Goal: Task Accomplishment & Management: Complete application form

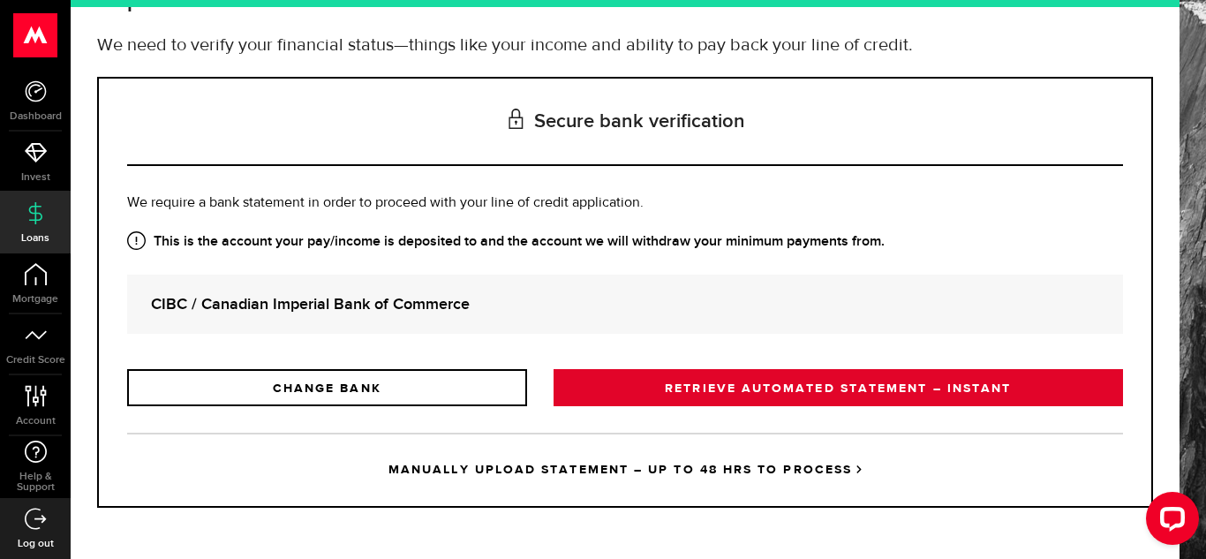
click at [903, 382] on link "RETRIEVE AUTOMATED STATEMENT – INSTANT" at bounding box center [837, 387] width 569 height 37
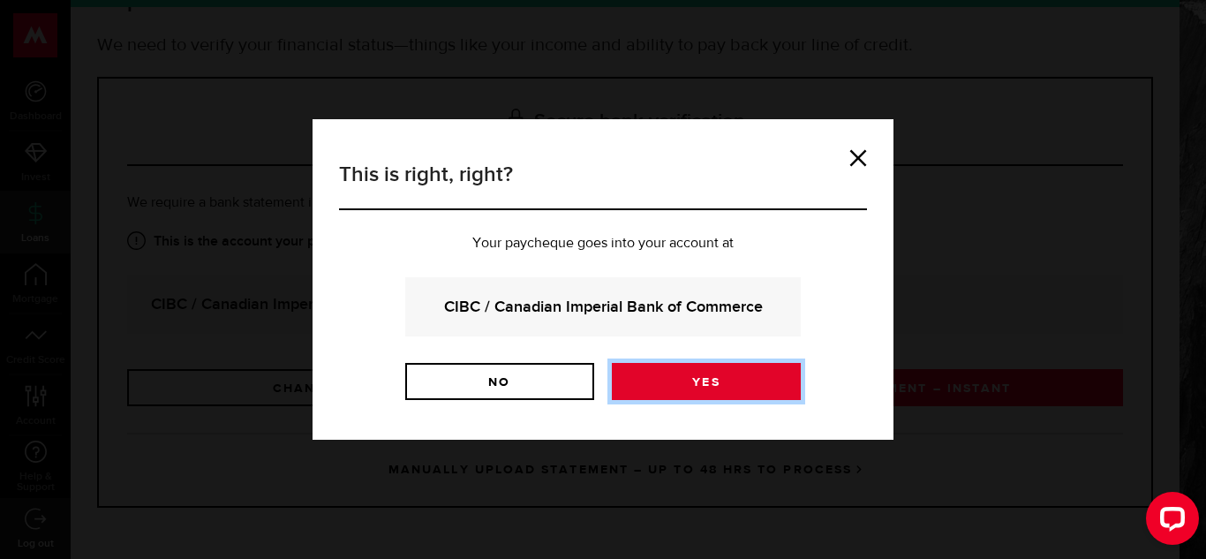
click at [732, 368] on link "Yes" at bounding box center [706, 381] width 189 height 37
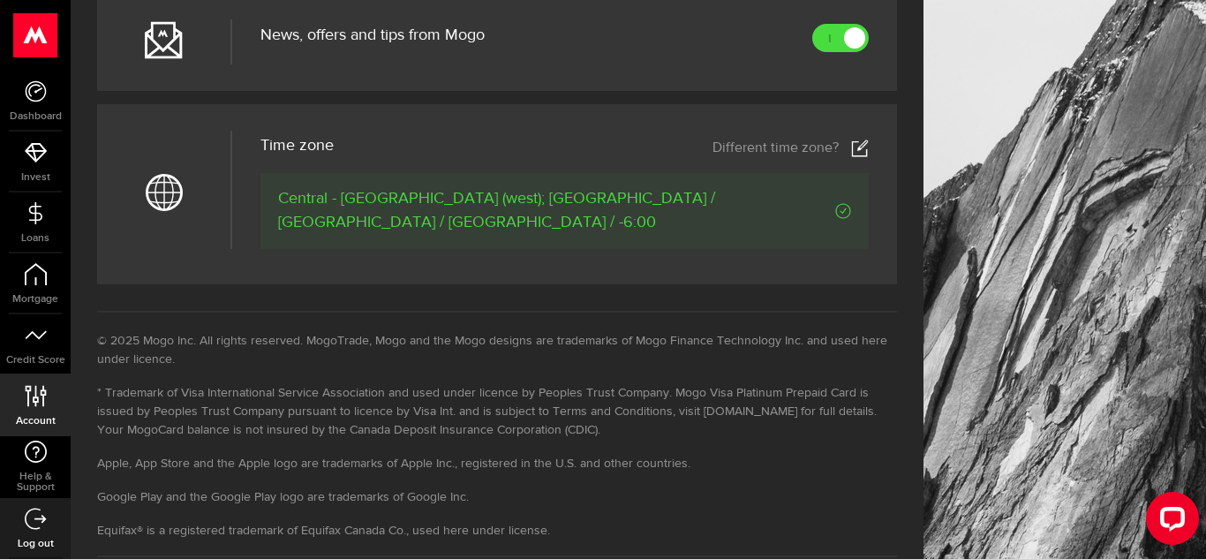
scroll to position [875, 0]
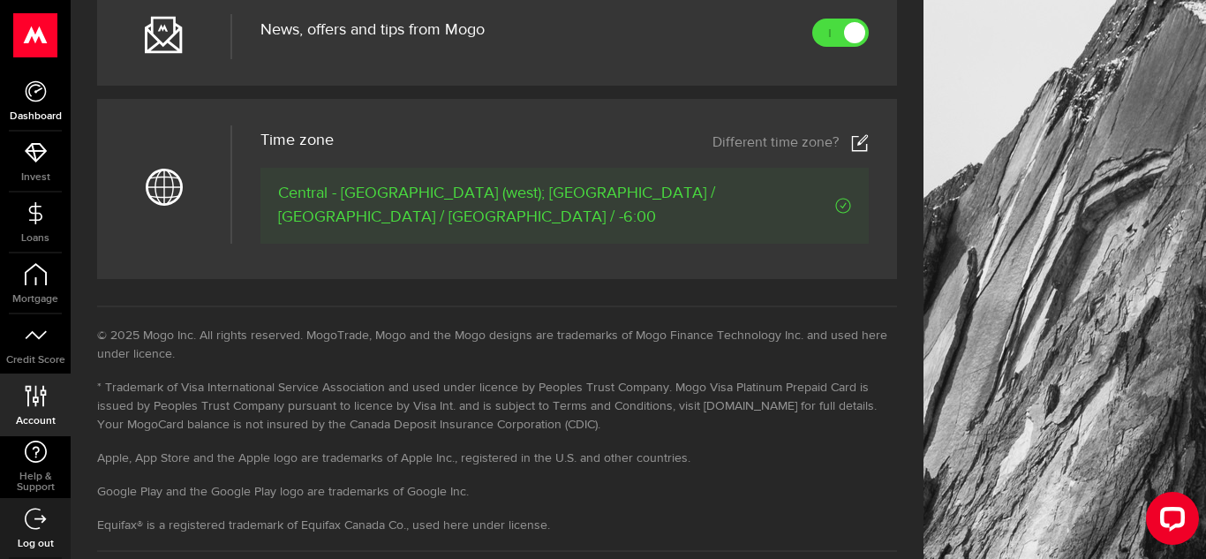
click at [45, 94] on icon at bounding box center [36, 91] width 22 height 22
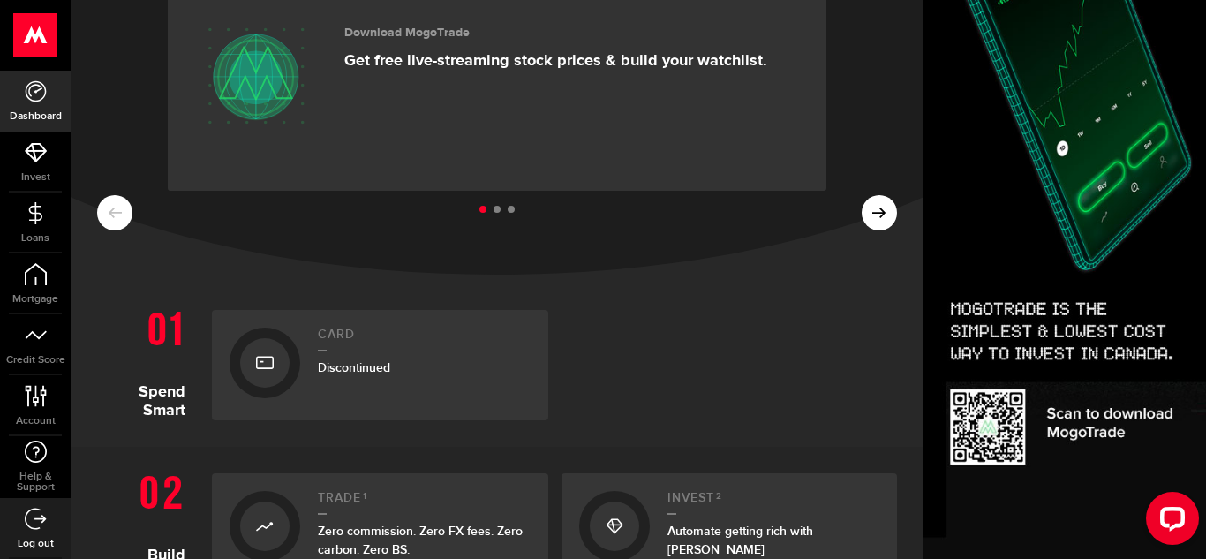
scroll to position [139, 0]
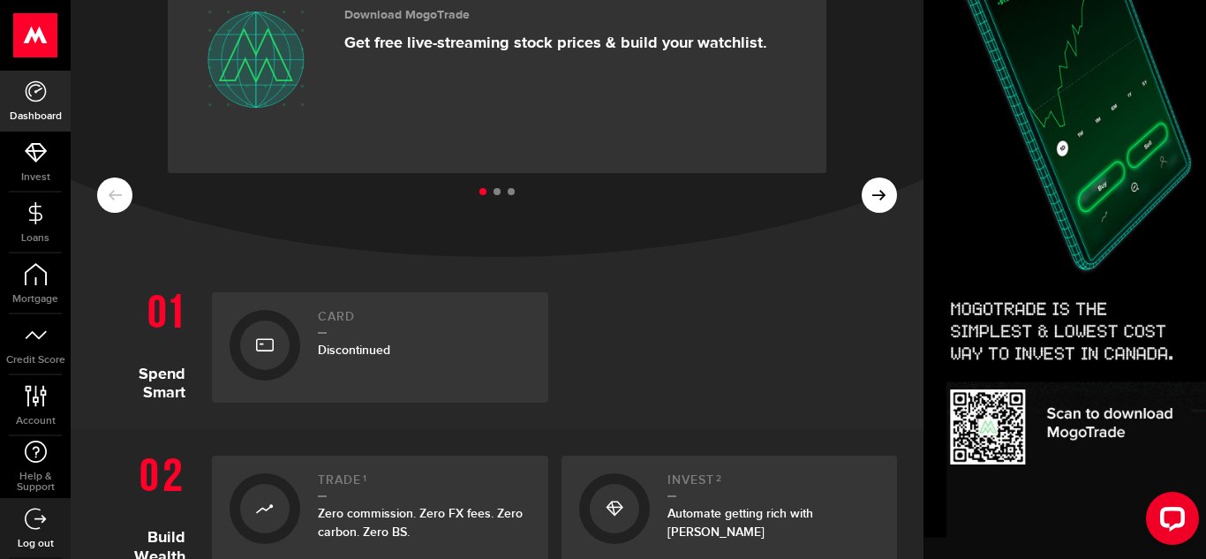
click at [886, 195] on ul at bounding box center [497, 192] width 800 height 23
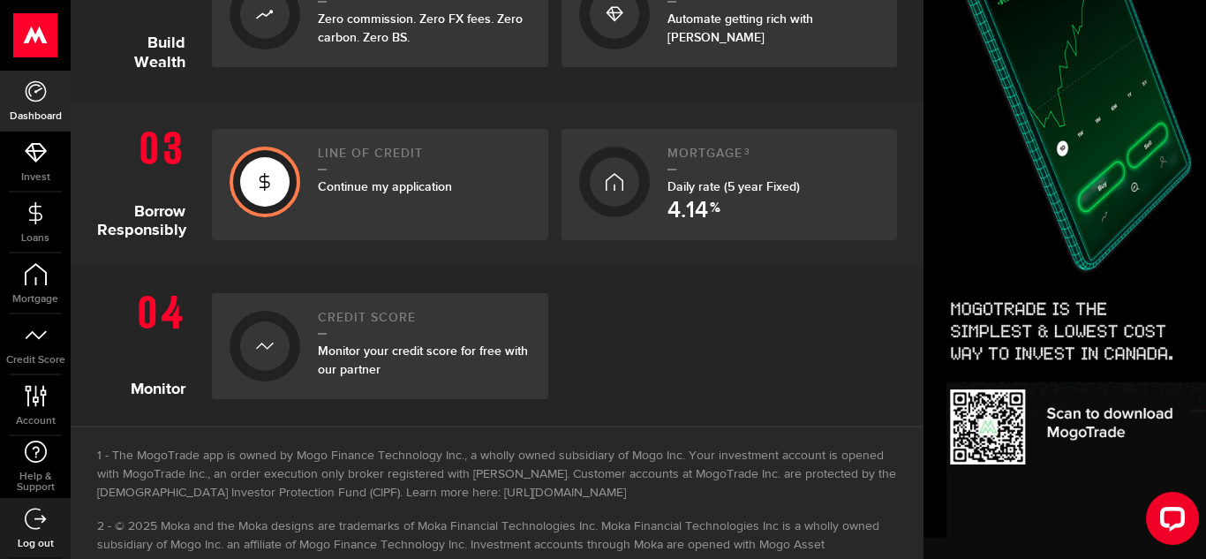
scroll to position [638, 0]
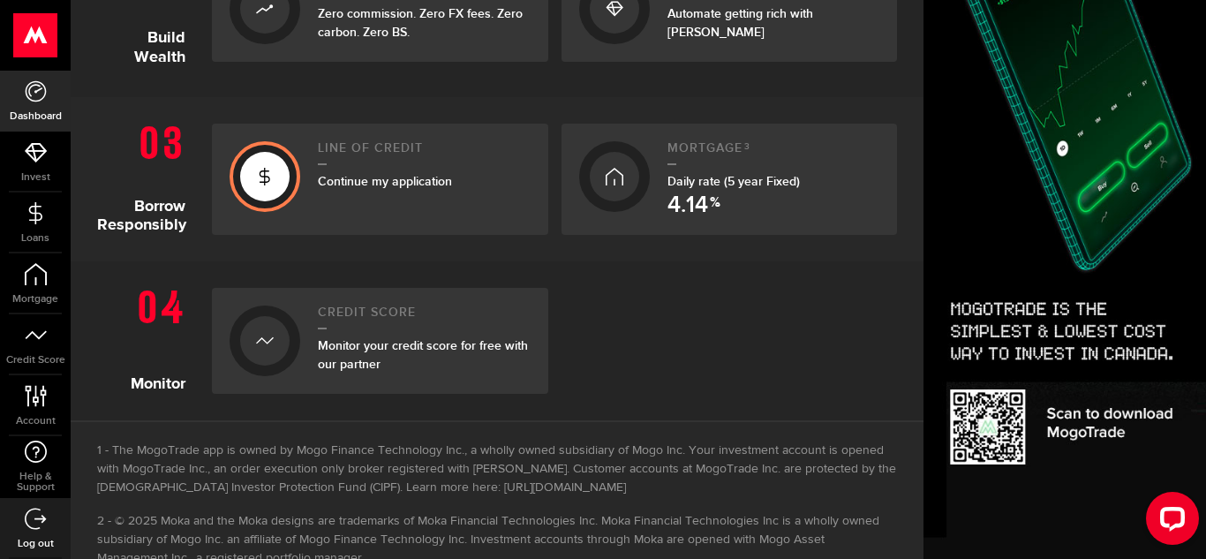
click at [416, 188] on span "Continue my application" at bounding box center [385, 181] width 134 height 15
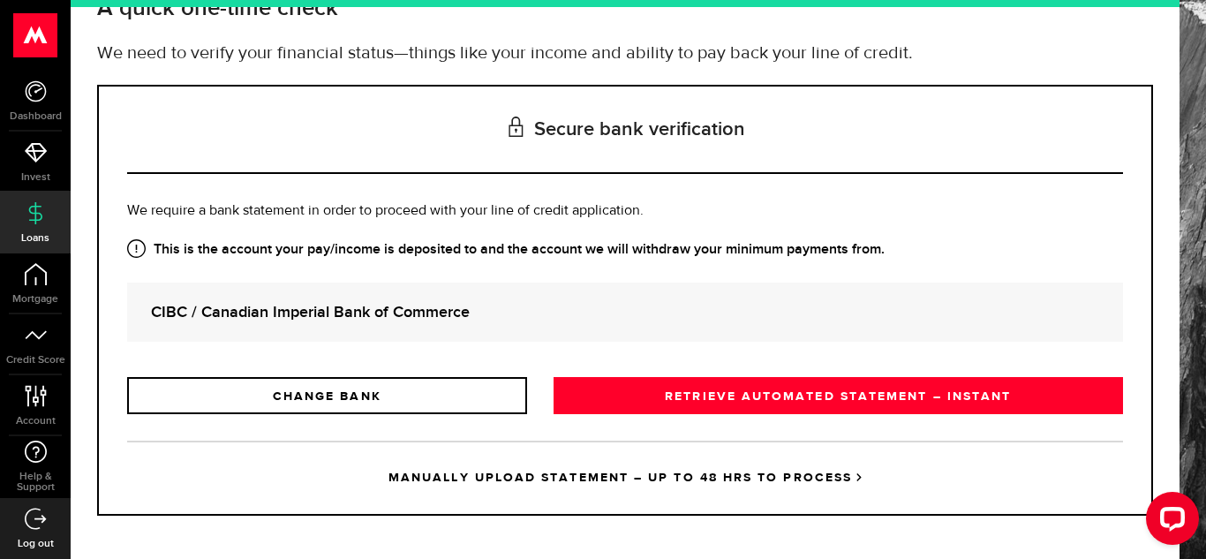
scroll to position [137, 0]
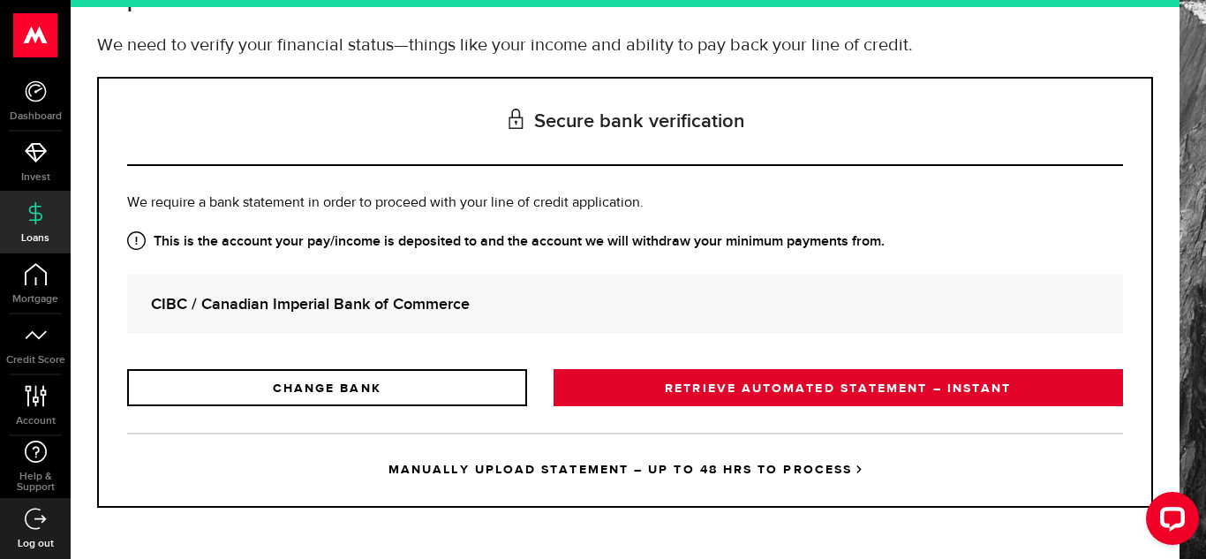
click at [813, 393] on link "RETRIEVE AUTOMATED STATEMENT – INSTANT" at bounding box center [837, 387] width 569 height 37
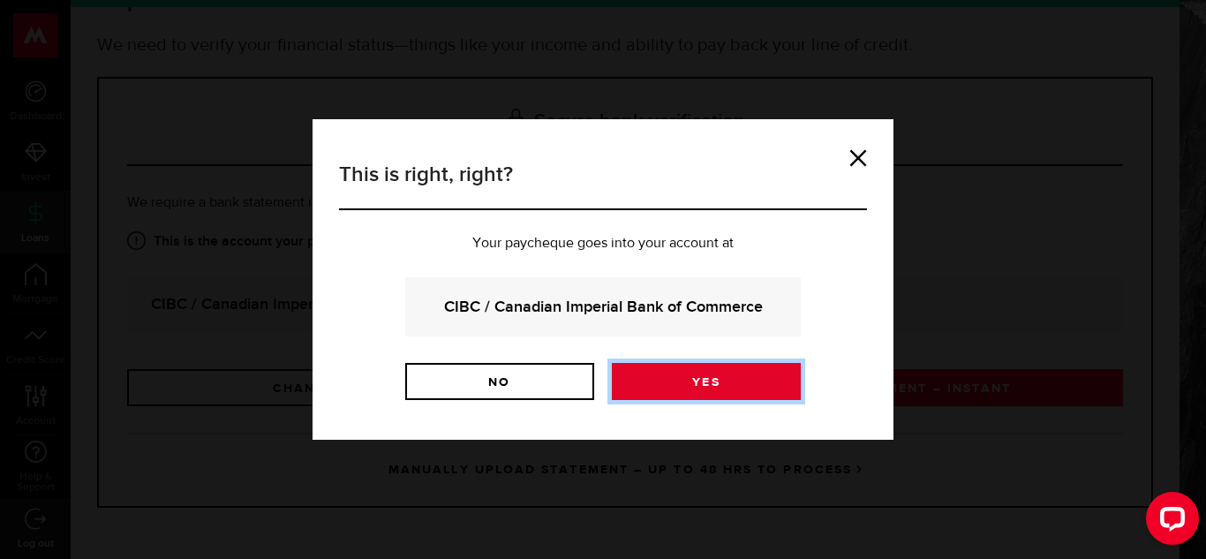
click at [741, 376] on link "Yes" at bounding box center [706, 381] width 189 height 37
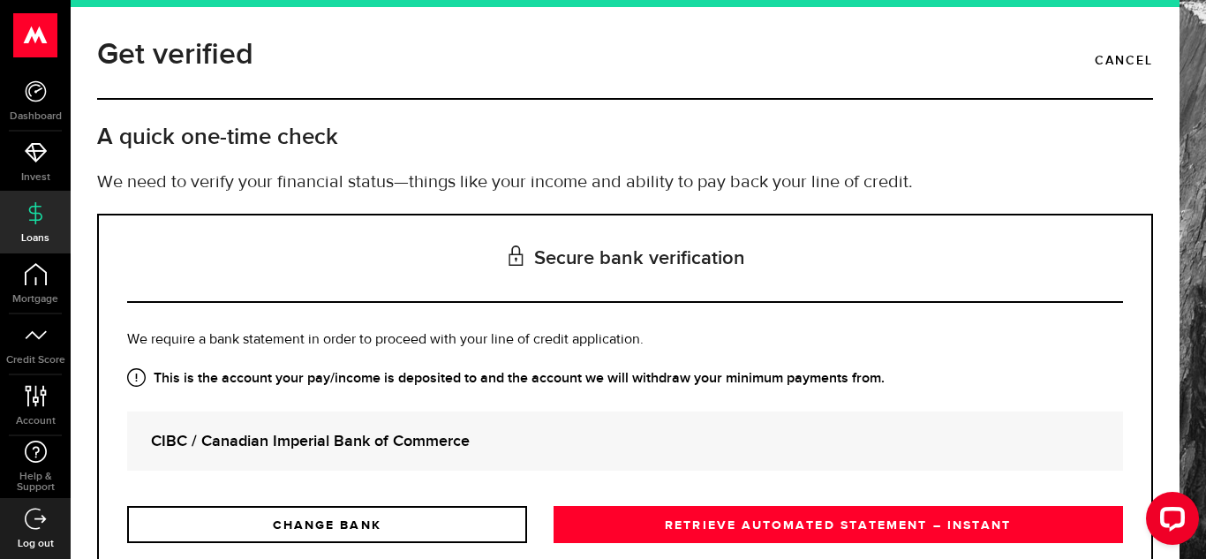
scroll to position [137, 0]
